Goal: Information Seeking & Learning: Learn about a topic

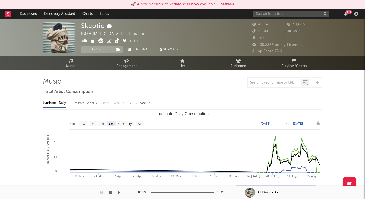
select select "6m"
click at [258, 12] on input "text" at bounding box center [291, 14] width 76 height 6
type input "x"
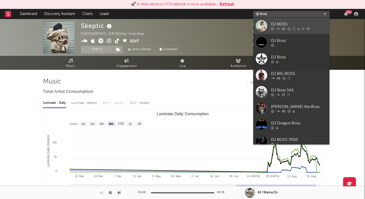
type input "dj boss"
click at [267, 29] on link "DJ BOSS" at bounding box center [291, 26] width 76 height 16
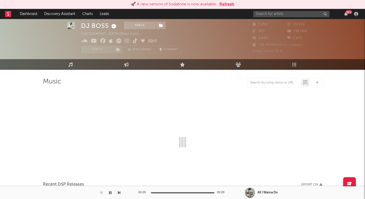
scroll to position [16, 0]
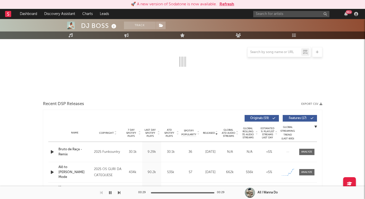
select select "6m"
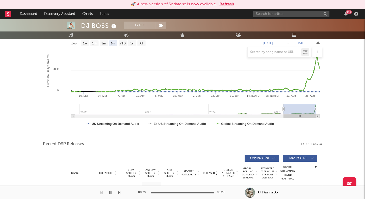
scroll to position [99, 0]
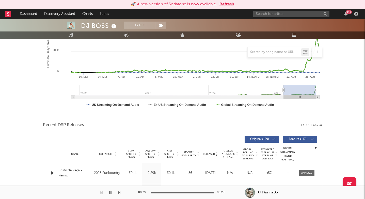
click at [150, 151] on span "Last Day Spotify Plays" at bounding box center [149, 153] width 13 height 9
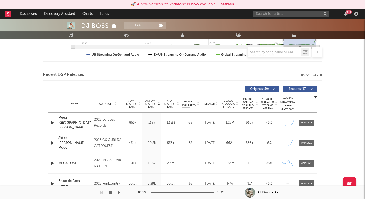
scroll to position [151, 0]
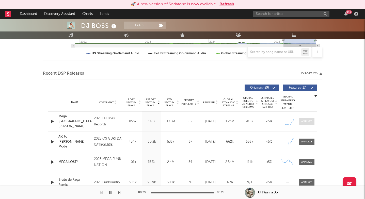
click at [307, 120] on div at bounding box center [306, 121] width 11 height 4
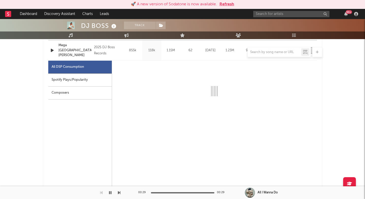
select select "1w"
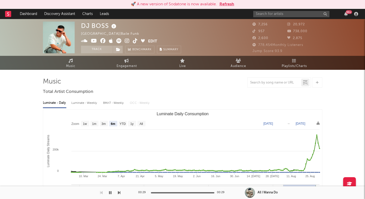
scroll to position [0, 0]
click at [127, 40] on icon at bounding box center [127, 40] width 5 height 5
click at [290, 15] on input "text" at bounding box center [291, 14] width 76 height 6
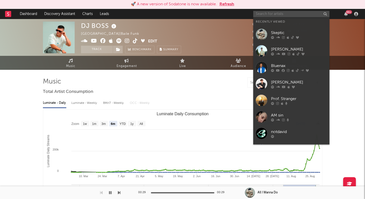
paste input "AWD Records is a venture in partnership with Believe Music, backed by a team of…"
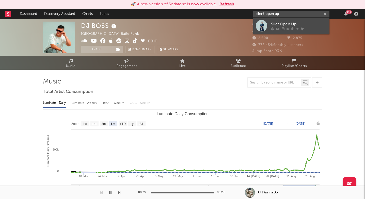
type input "silent open up"
click at [298, 28] on div at bounding box center [299, 28] width 56 height 3
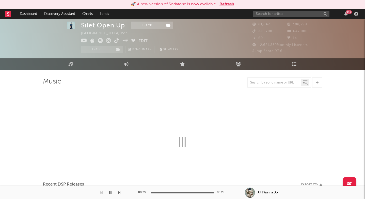
scroll to position [93, 0]
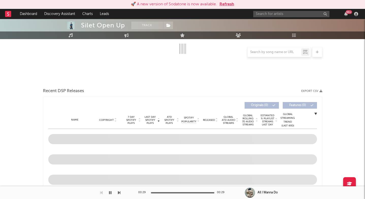
select select "6m"
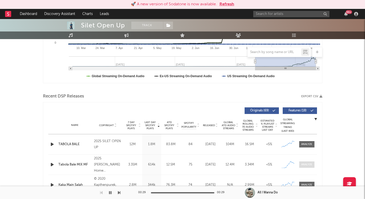
scroll to position [150, 0]
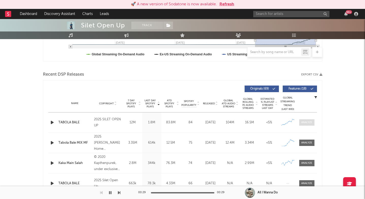
click at [304, 121] on div at bounding box center [306, 122] width 11 height 4
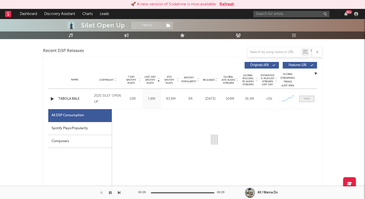
select select "1w"
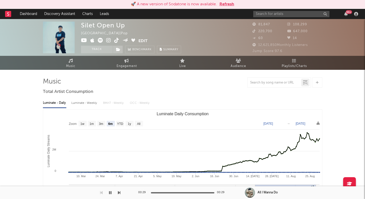
scroll to position [0, 0]
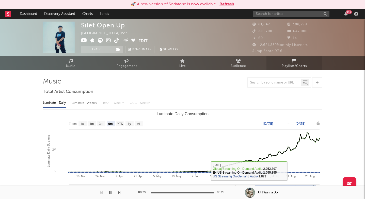
click at [292, 67] on span "Playlists/Charts" at bounding box center [293, 66] width 25 height 6
